Goal: Check status: Check status

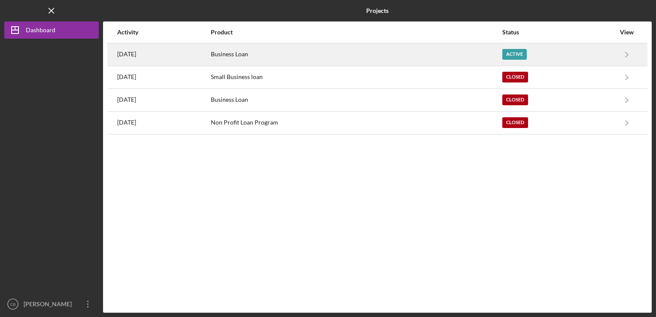
click at [293, 59] on div "Business Loan" at bounding box center [356, 54] width 291 height 21
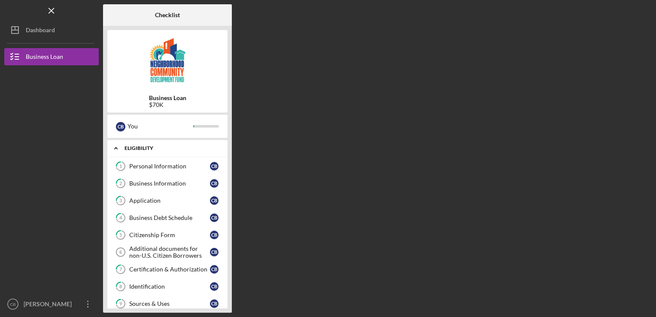
click at [168, 143] on div "Icon/Expander Eligibility 1 / 12" at bounding box center [167, 149] width 120 height 18
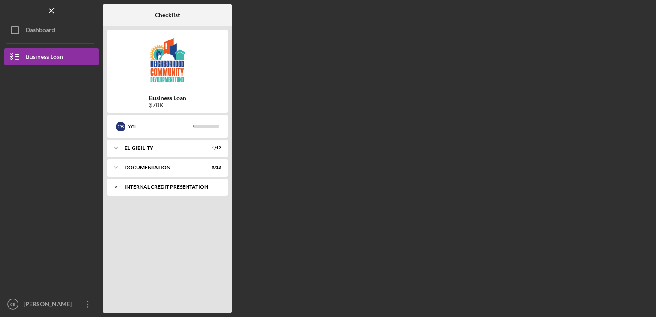
click at [167, 186] on div "Internal Credit Presentation" at bounding box center [170, 186] width 92 height 5
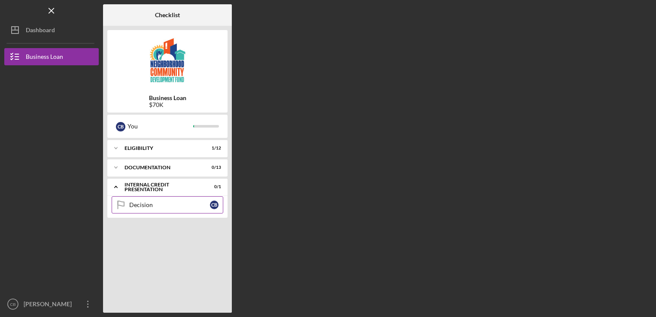
click at [157, 211] on link "Decision Decision C B" at bounding box center [168, 204] width 112 height 17
